Goal: Task Accomplishment & Management: Use online tool/utility

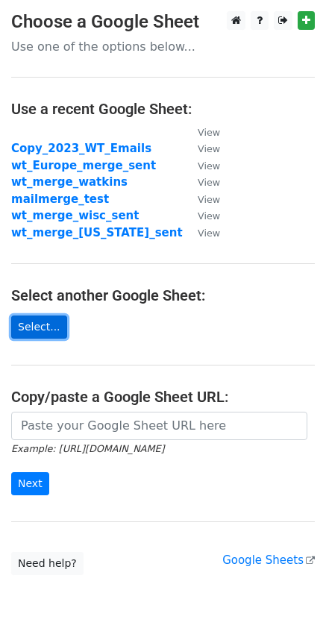
click at [54, 326] on link "Select..." at bounding box center [39, 326] width 56 height 23
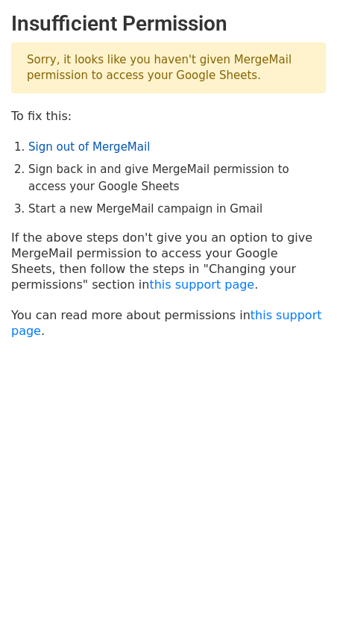
click at [116, 142] on link "Sign out of MergeMail" at bounding box center [89, 146] width 122 height 13
click at [45, 148] on link "Sign out of MergeMail" at bounding box center [89, 146] width 122 height 13
click at [67, 151] on link "Sign out of MergeMail" at bounding box center [89, 146] width 122 height 13
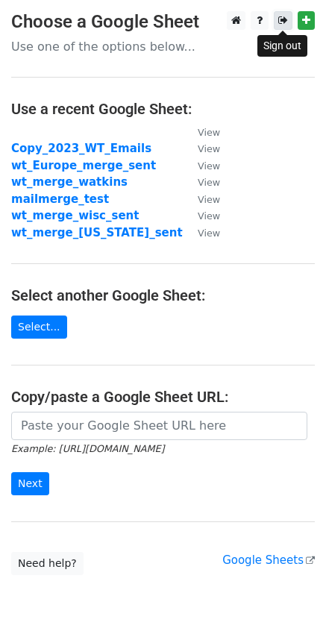
click at [284, 19] on icon at bounding box center [283, 20] width 10 height 10
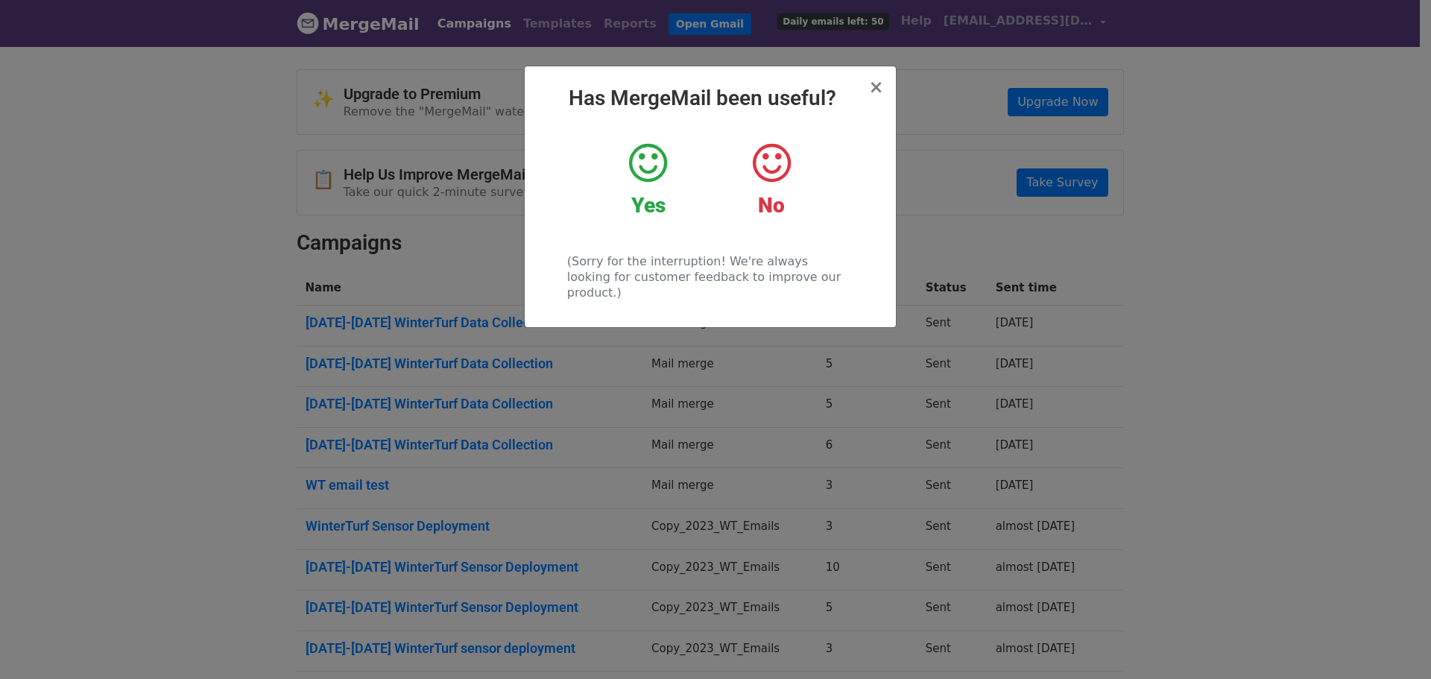
click at [868, 83] on div "× Has MergeMail been useful? Yes No (Sorry for the interruption! We're always l…" at bounding box center [710, 196] width 371 height 261
click at [874, 89] on span "×" at bounding box center [875, 87] width 15 height 21
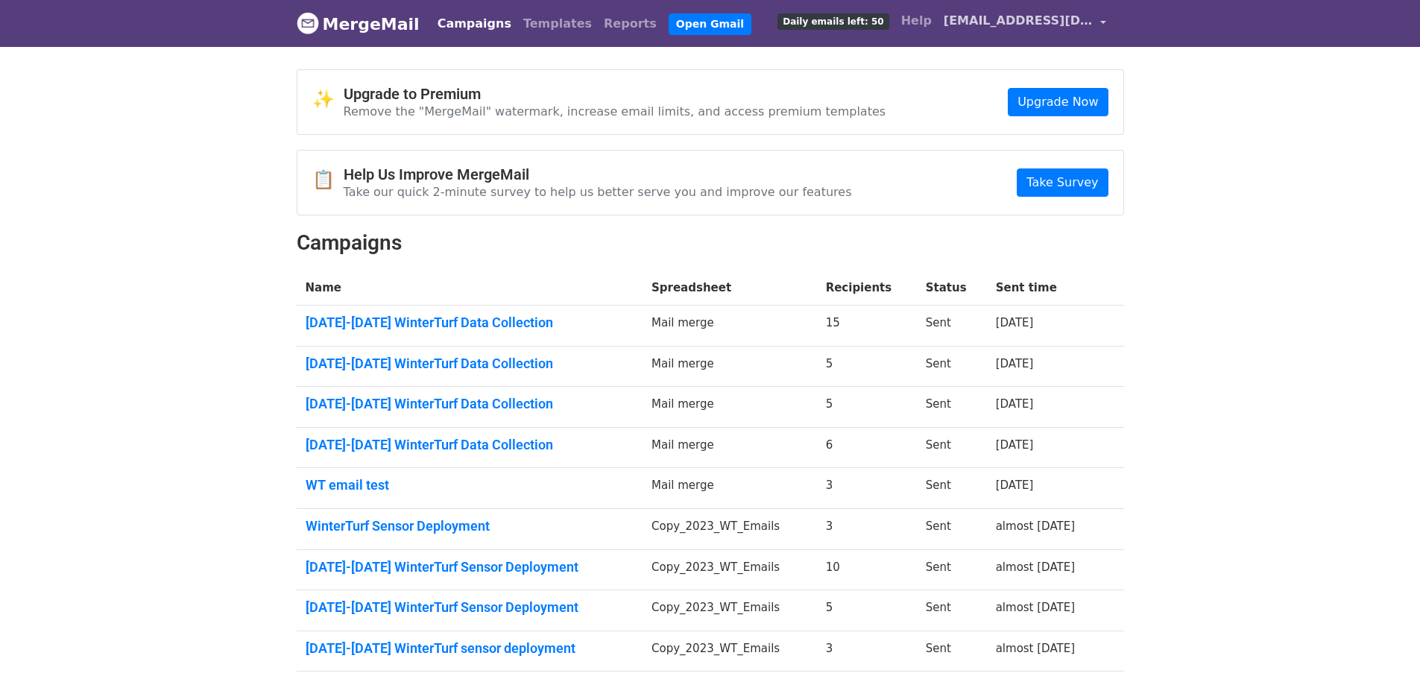
click at [1038, 25] on span "[EMAIL_ADDRESS][DOMAIN_NAME]" at bounding box center [1018, 21] width 149 height 18
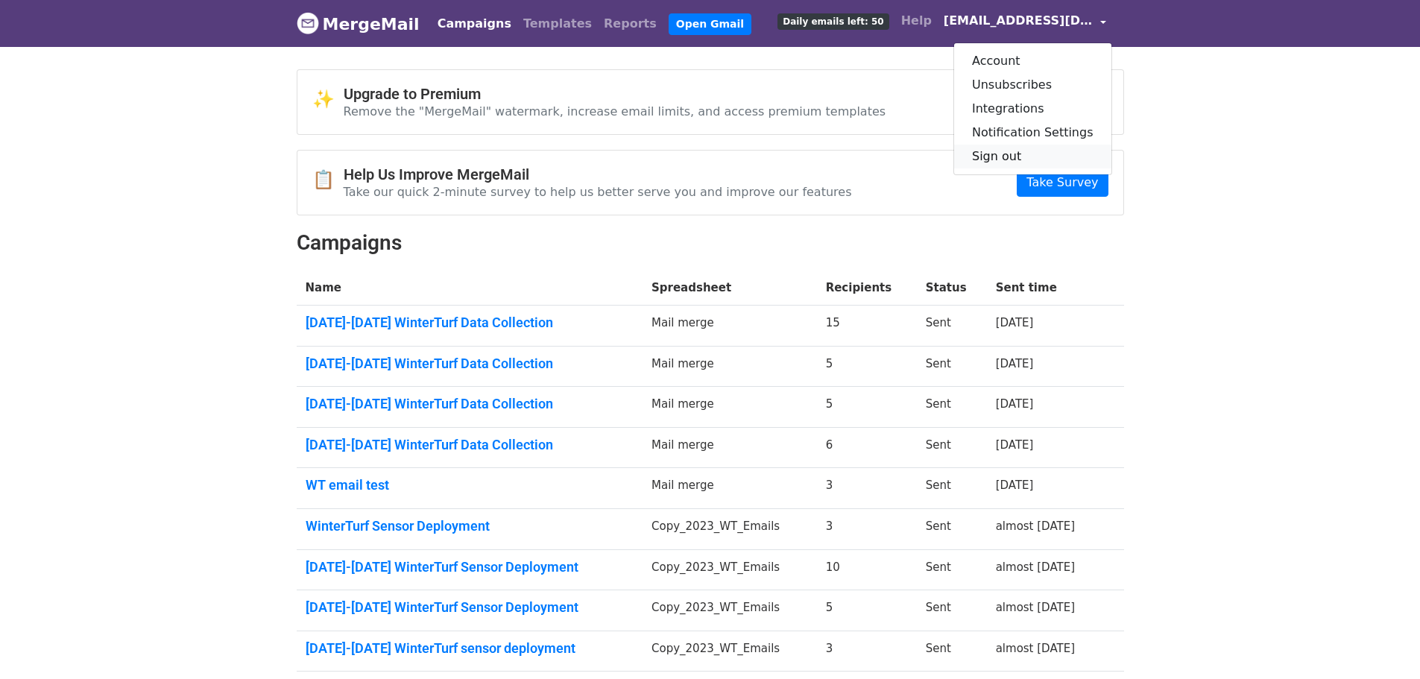
click at [1018, 162] on link "Sign out" at bounding box center [1032, 157] width 157 height 24
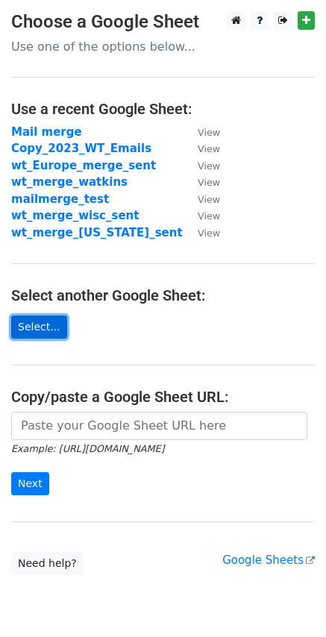
click at [35, 338] on link "Select..." at bounding box center [39, 326] width 56 height 23
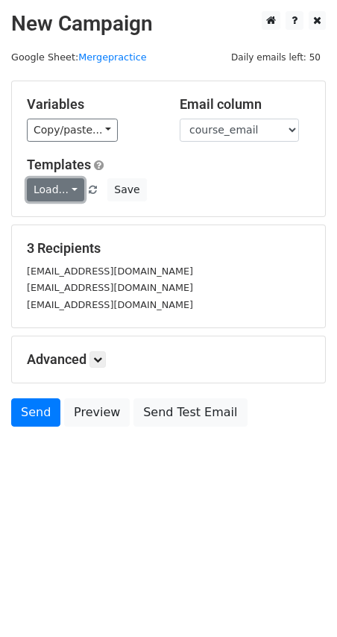
click at [67, 186] on link "Load..." at bounding box center [55, 189] width 57 height 23
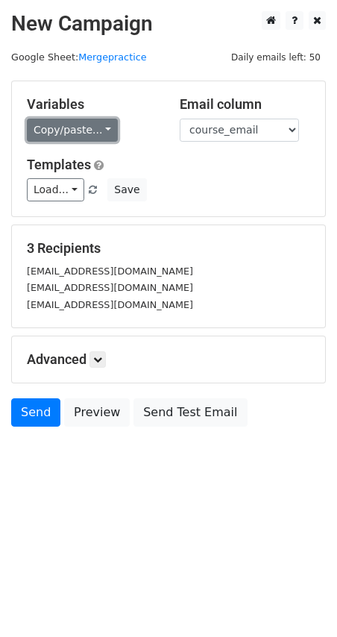
click at [79, 130] on link "Copy/paste..." at bounding box center [72, 130] width 91 height 23
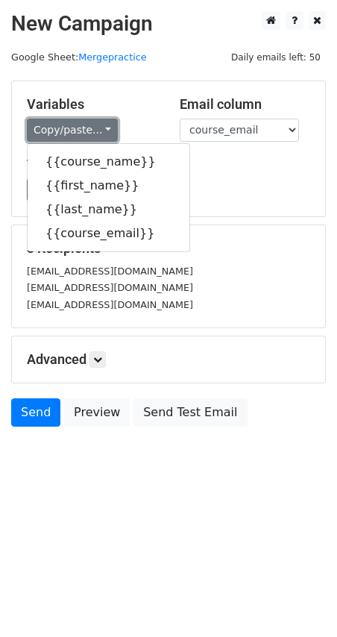
click at [79, 130] on link "Copy/paste..." at bounding box center [72, 130] width 91 height 23
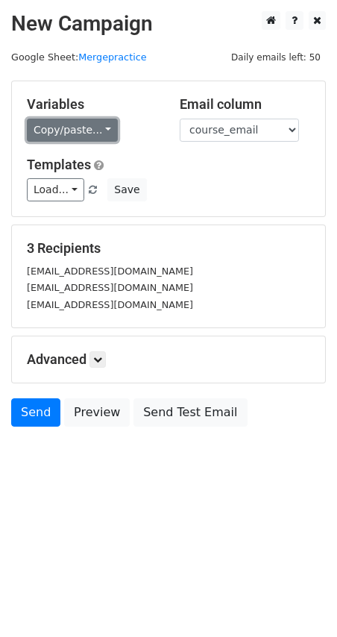
click at [91, 130] on link "Copy/paste..." at bounding box center [72, 130] width 91 height 23
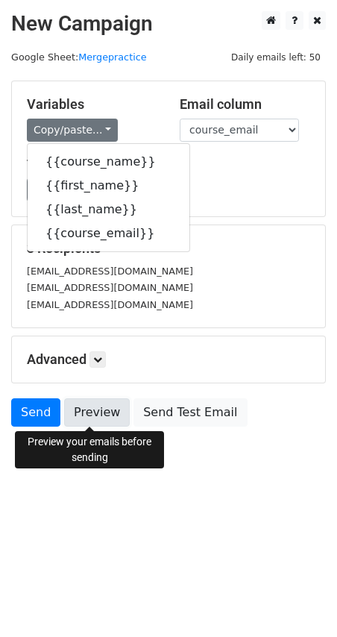
click at [89, 407] on link "Preview" at bounding box center [97, 412] width 66 height 28
click at [135, 477] on body "New Campaign Daily emails left: 50 Google Sheet: Mergepractice Variables Copy/p…" at bounding box center [168, 252] width 337 height 482
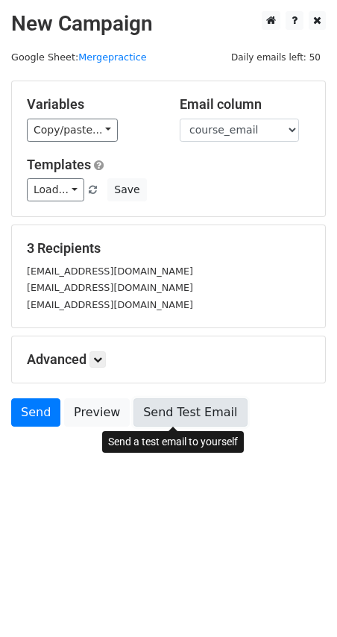
click at [142, 405] on link "Send Test Email" at bounding box center [189, 412] width 113 height 28
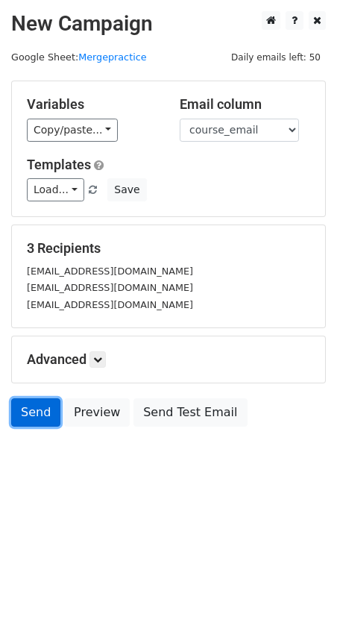
click at [32, 420] on link "Send" at bounding box center [35, 412] width 49 height 28
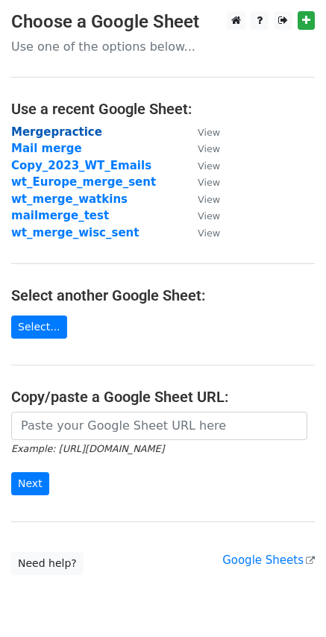
click at [72, 136] on strong "Mergepractice" at bounding box center [56, 131] width 91 height 13
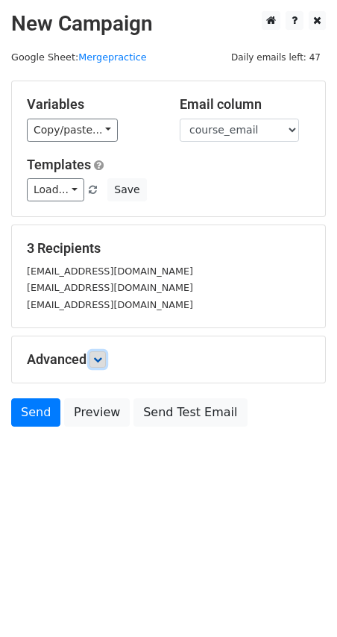
click at [98, 362] on icon at bounding box center [97, 359] width 9 height 9
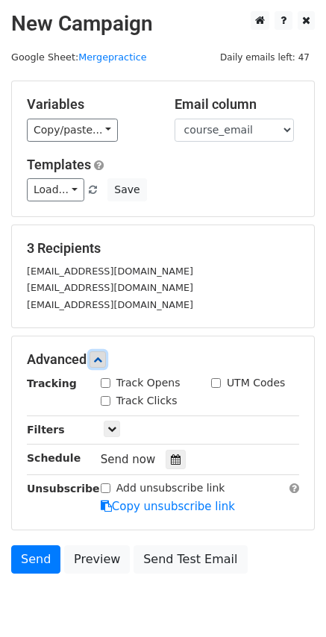
scroll to position [63, 0]
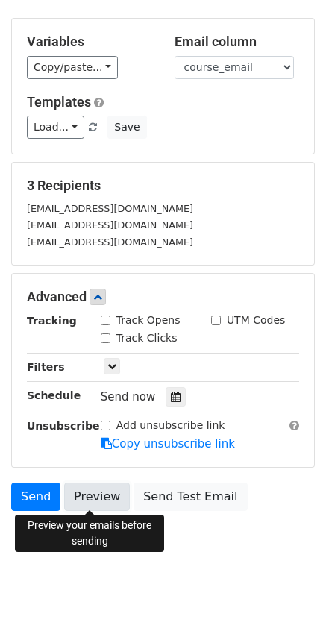
click at [94, 502] on link "Preview" at bounding box center [97, 496] width 66 height 28
click at [274, 559] on body "New Campaign Daily emails left: 47 Google Sheet: Mergepractice Variables Copy/p…" at bounding box center [163, 263] width 326 height 629
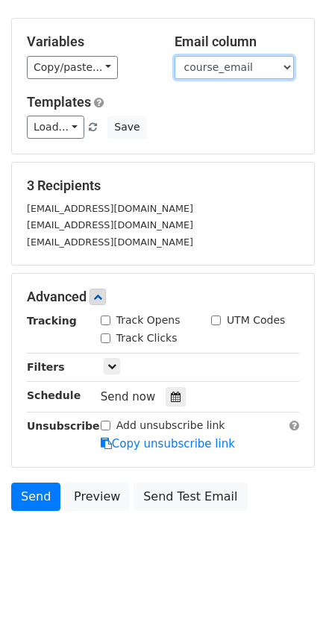
click at [221, 64] on select "course_name first_name last_name course_email" at bounding box center [233, 67] width 119 height 23
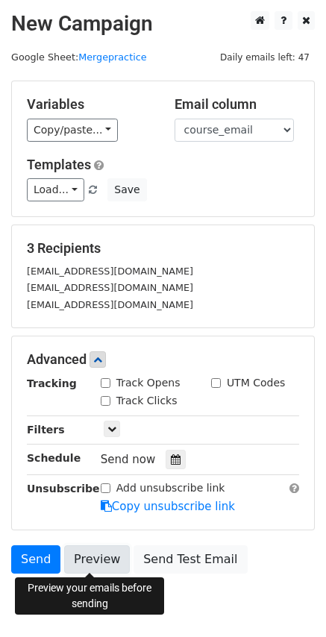
click at [69, 561] on link "Preview" at bounding box center [97, 559] width 66 height 28
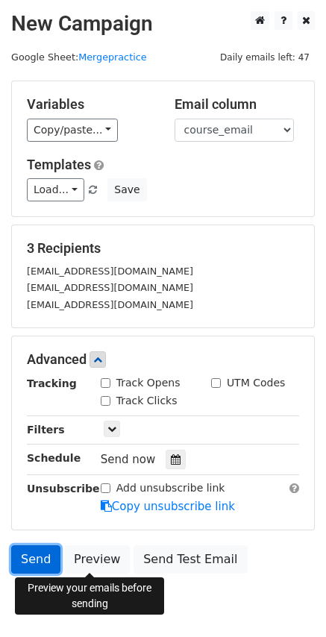
click at [38, 560] on link "Send" at bounding box center [35, 559] width 49 height 28
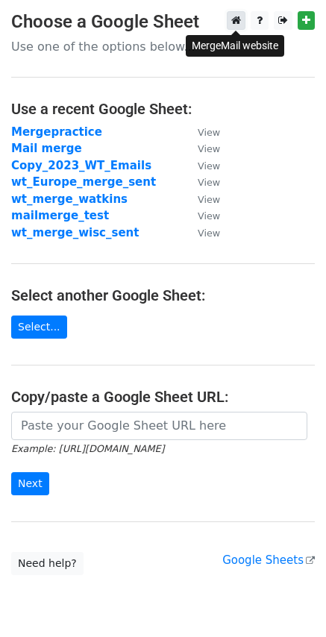
click at [244, 18] on link at bounding box center [236, 20] width 19 height 19
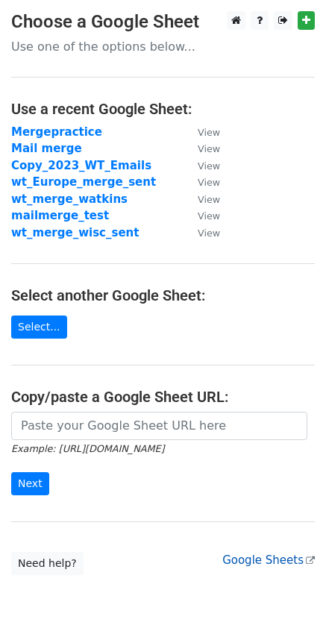
click at [265, 556] on link "Google Sheets" at bounding box center [268, 559] width 92 height 13
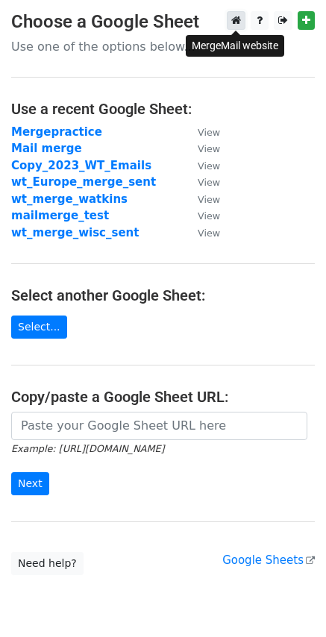
click at [242, 21] on link at bounding box center [236, 20] width 19 height 19
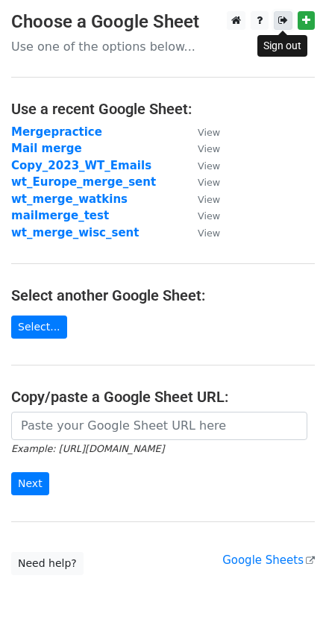
click at [278, 21] on icon at bounding box center [283, 20] width 10 height 10
